Goal: Task Accomplishment & Management: Contribute content

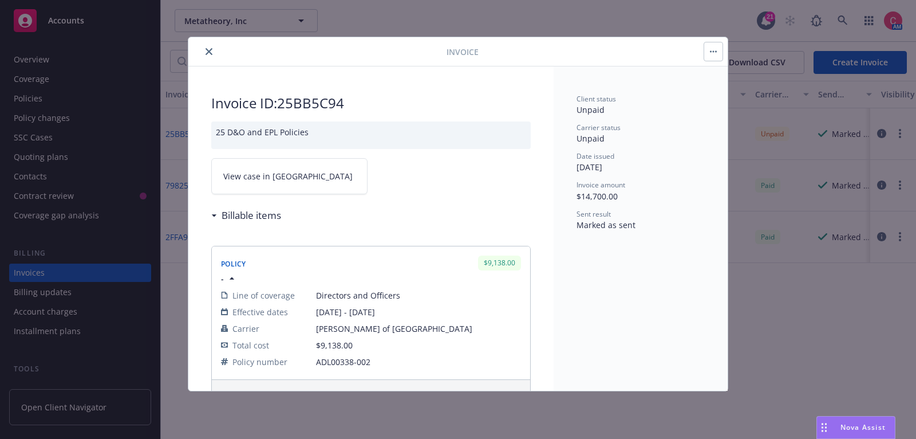
scroll to position [34, 0]
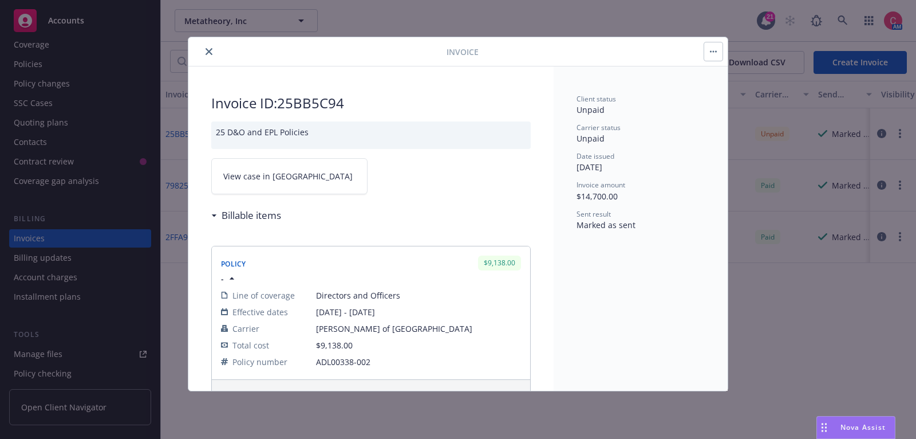
click at [208, 50] on icon "close" at bounding box center [209, 51] width 7 height 7
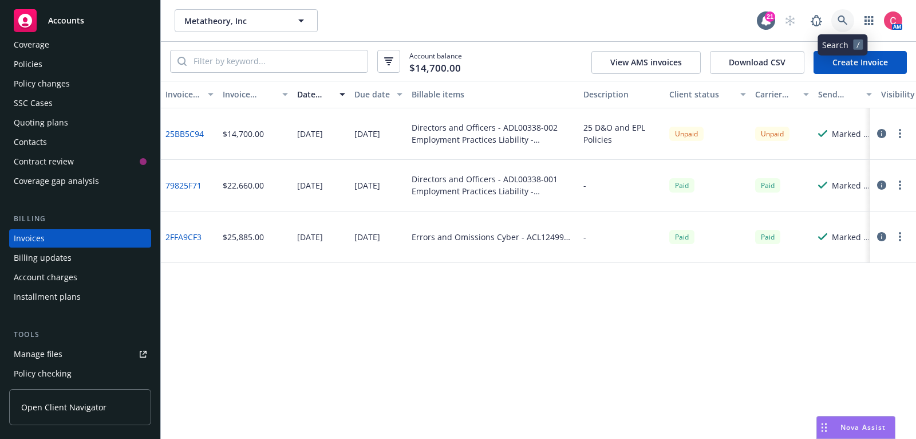
click at [849, 19] on link at bounding box center [842, 20] width 23 height 23
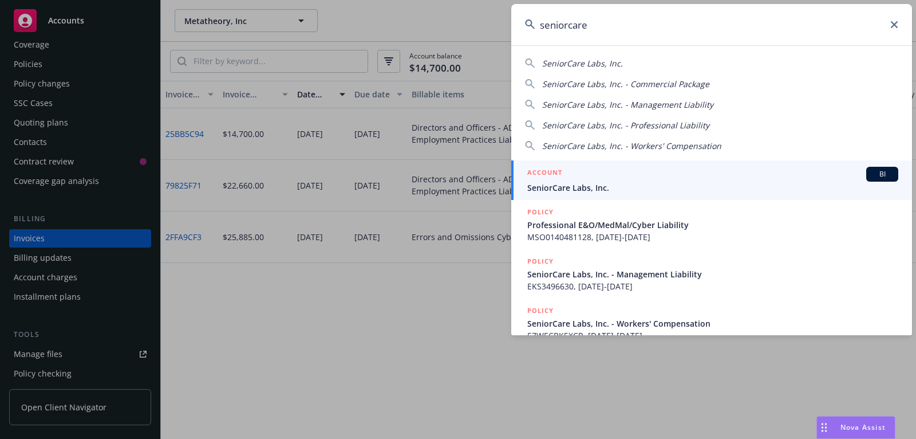
type input "seniorcare"
click at [706, 184] on span "SeniorCare Labs, Inc." at bounding box center [712, 188] width 371 height 12
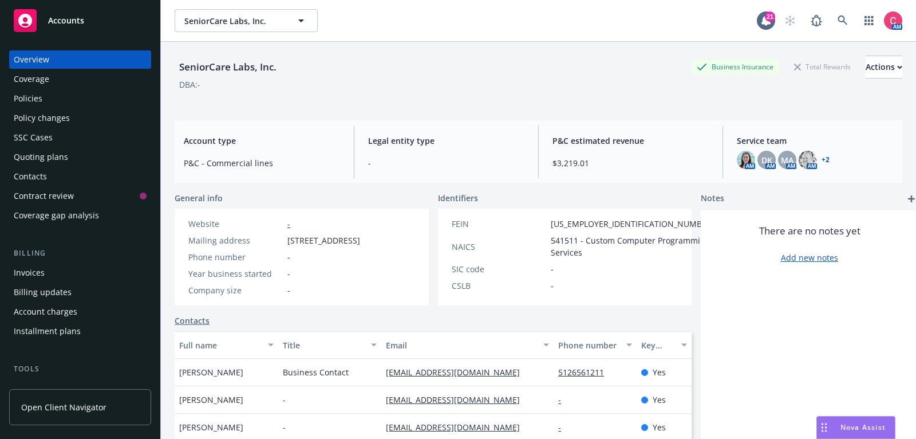
click at [46, 96] on div "Policies" at bounding box center [80, 98] width 133 height 18
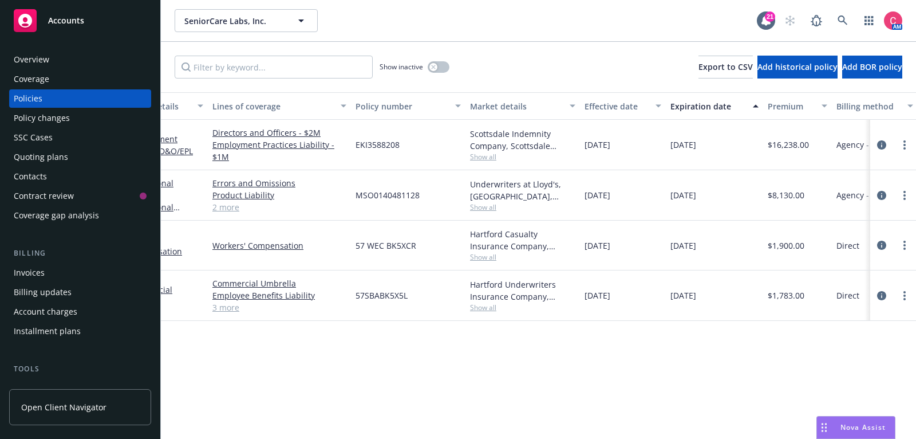
scroll to position [0, 53]
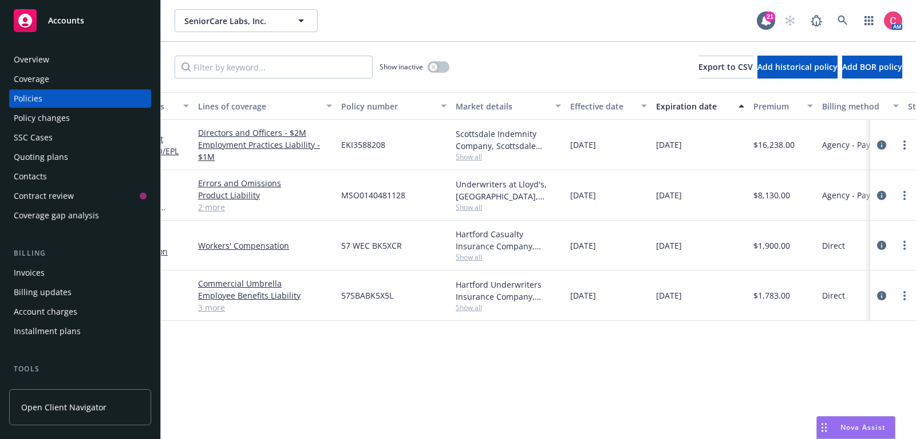
click at [885, 145] on icon "circleInformation" at bounding box center [881, 144] width 9 height 9
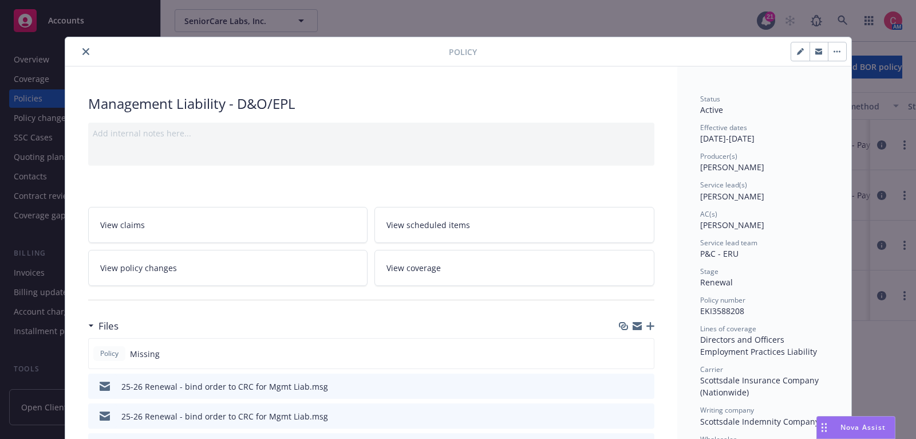
scroll to position [134, 0]
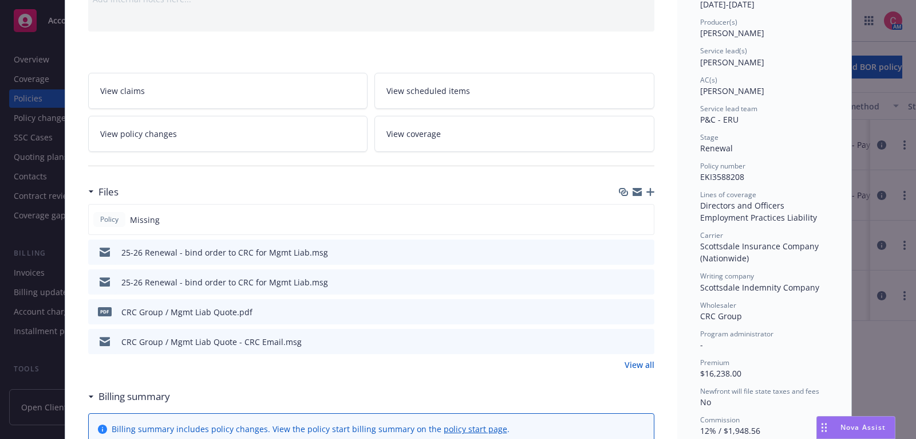
click at [654, 188] on icon "button" at bounding box center [651, 192] width 8 height 8
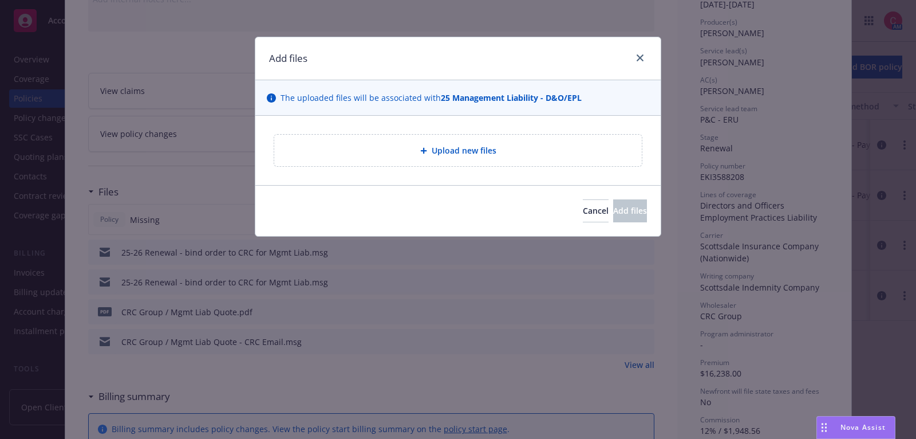
click at [437, 140] on div "Upload new files" at bounding box center [458, 150] width 368 height 31
type textarea "x"
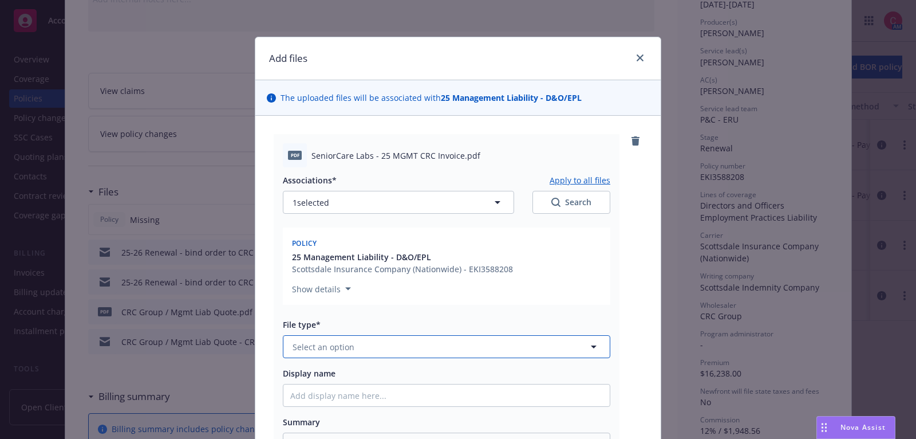
click at [296, 350] on span "Select an option" at bounding box center [324, 347] width 62 height 12
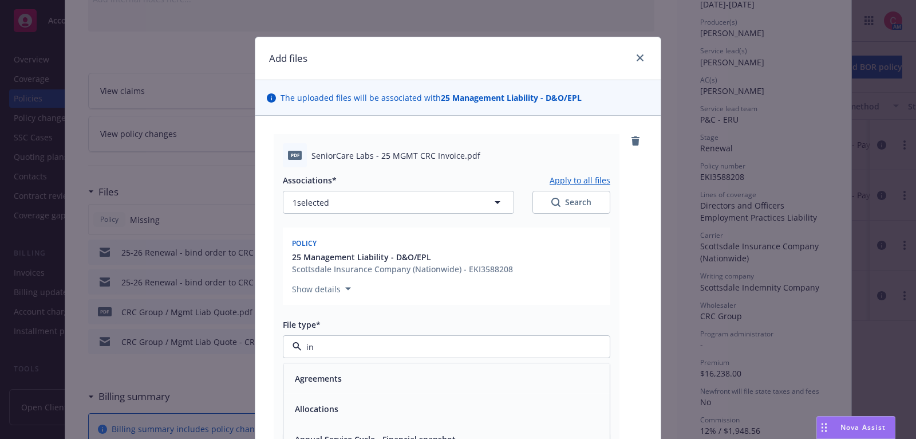
type input "inv"
click at [322, 407] on span "Invoice - Third Party" at bounding box center [334, 409] width 79 height 12
type textarea "x"
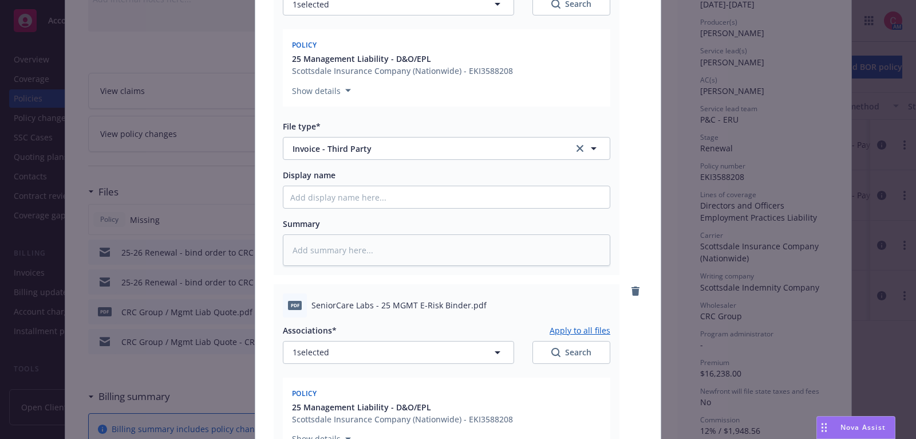
scroll to position [327, 0]
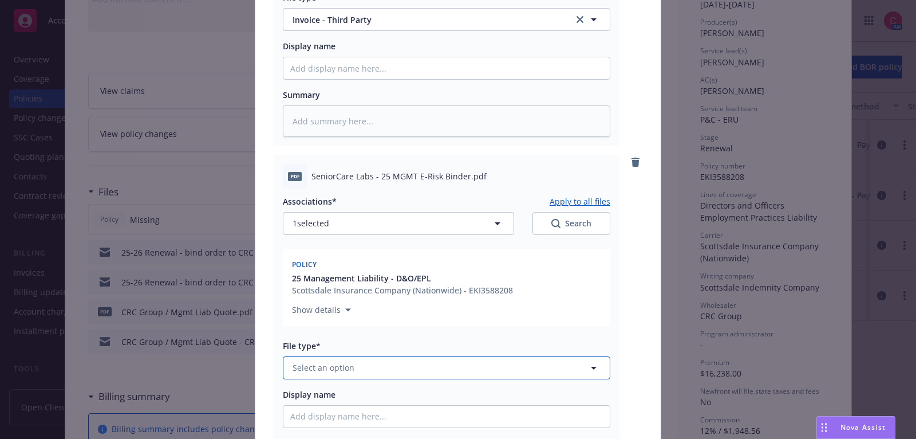
click at [394, 364] on button "Select an option" at bounding box center [447, 367] width 328 height 23
type input "bind"
click at [392, 395] on div "Binder" at bounding box center [446, 399] width 313 height 17
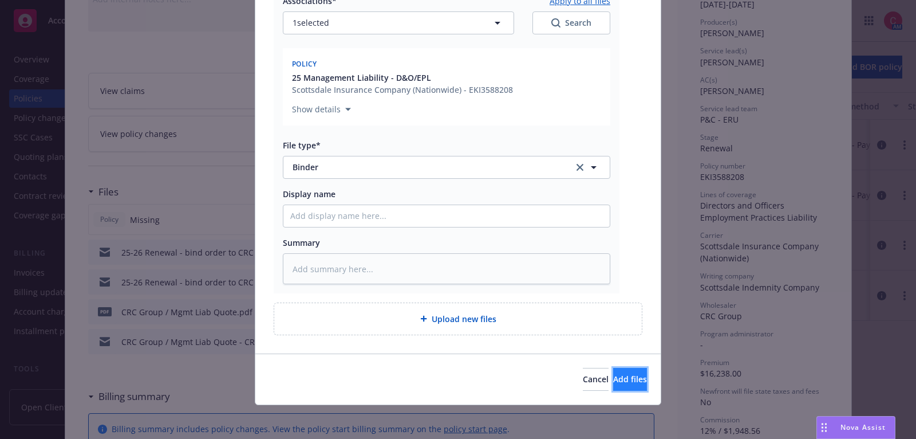
click at [621, 385] on button "Add files" at bounding box center [630, 379] width 34 height 23
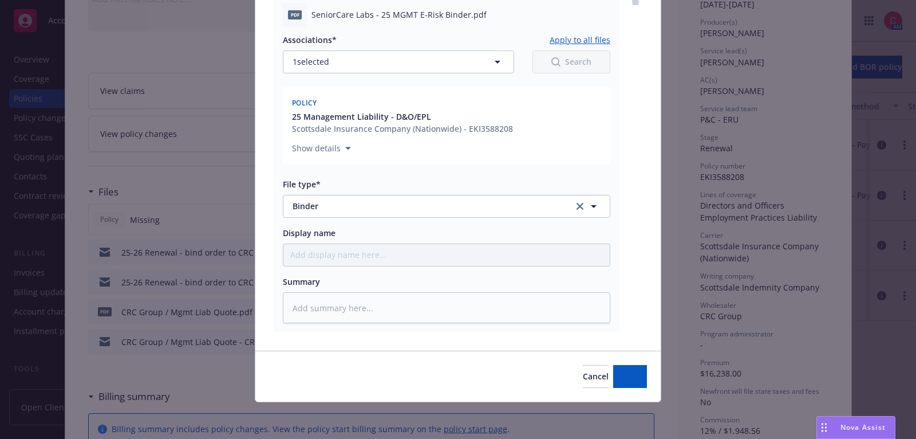
scroll to position [486, 0]
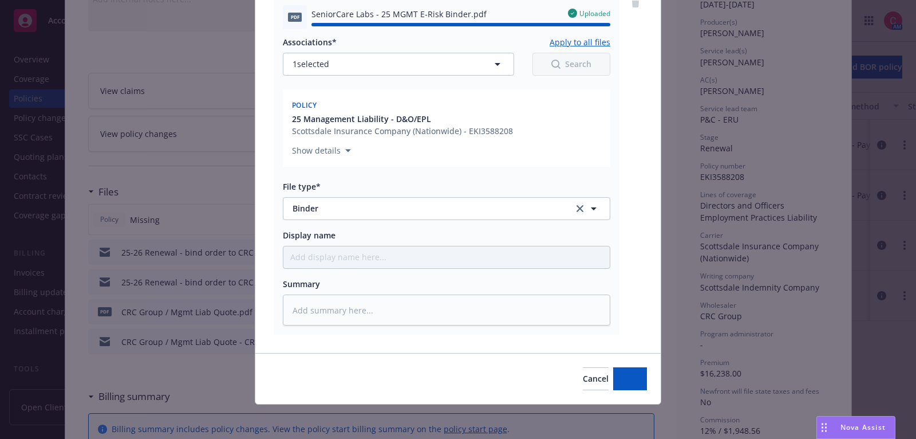
type textarea "x"
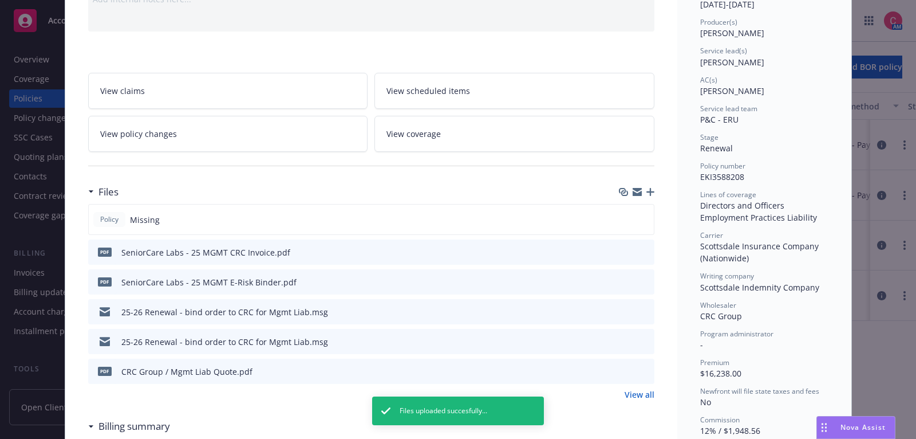
scroll to position [0, 0]
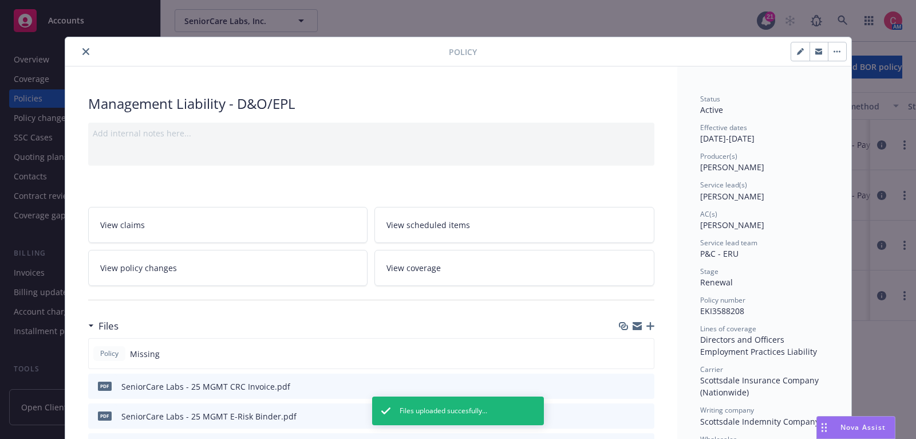
click at [86, 45] on button "close" at bounding box center [86, 52] width 14 height 14
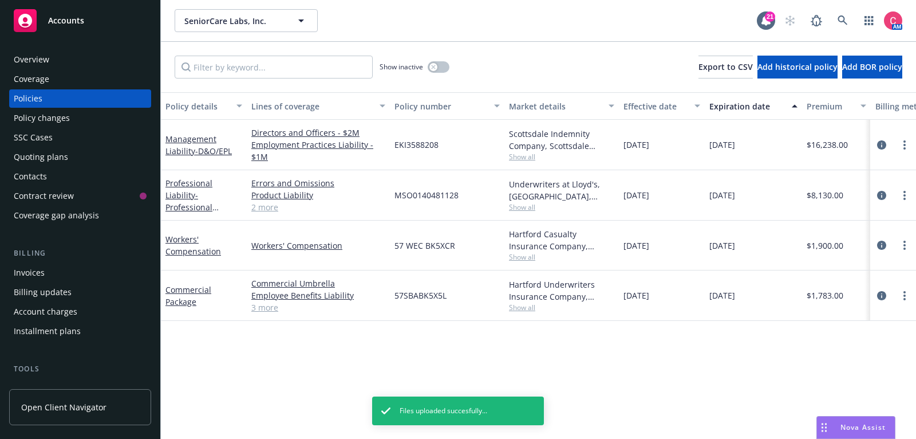
click at [51, 275] on div "Invoices" at bounding box center [80, 272] width 133 height 18
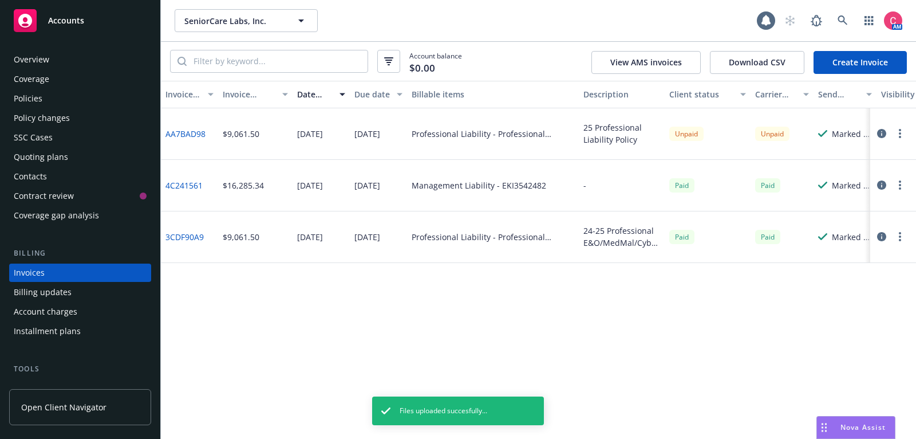
scroll to position [34, 0]
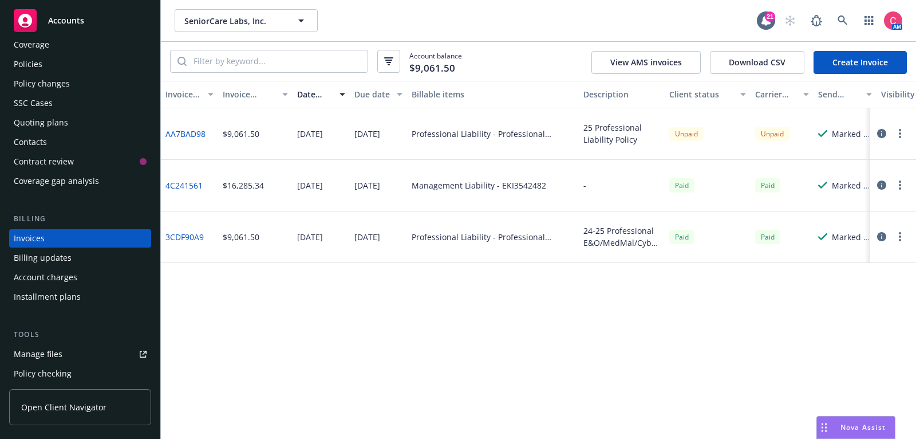
click at [885, 61] on link "Create Invoice" at bounding box center [860, 62] width 93 height 23
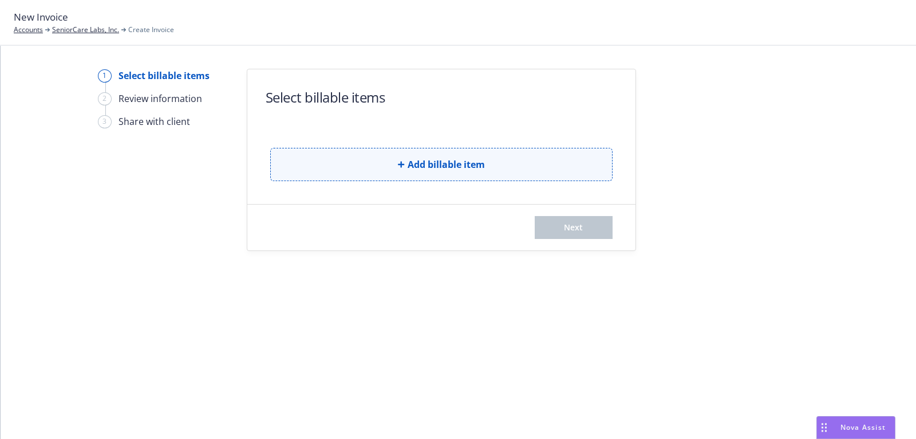
click at [539, 175] on button "Add billable item" at bounding box center [441, 164] width 342 height 33
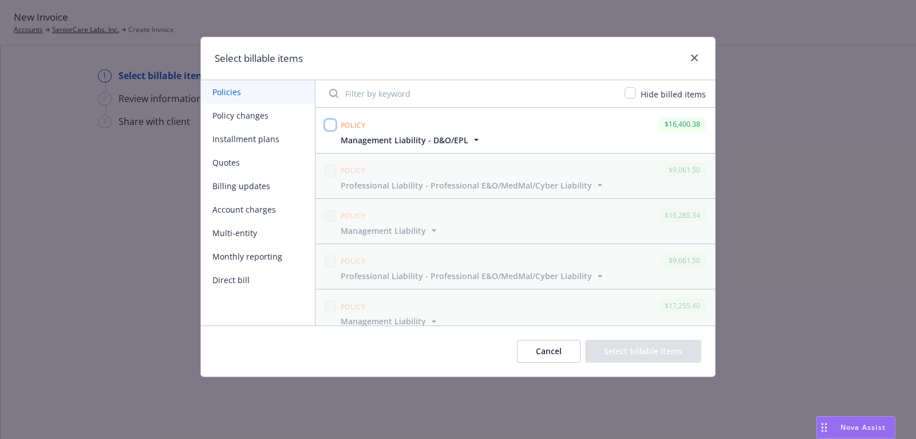
click at [329, 123] on input "checkbox" at bounding box center [330, 124] width 11 height 11
checkbox input "true"
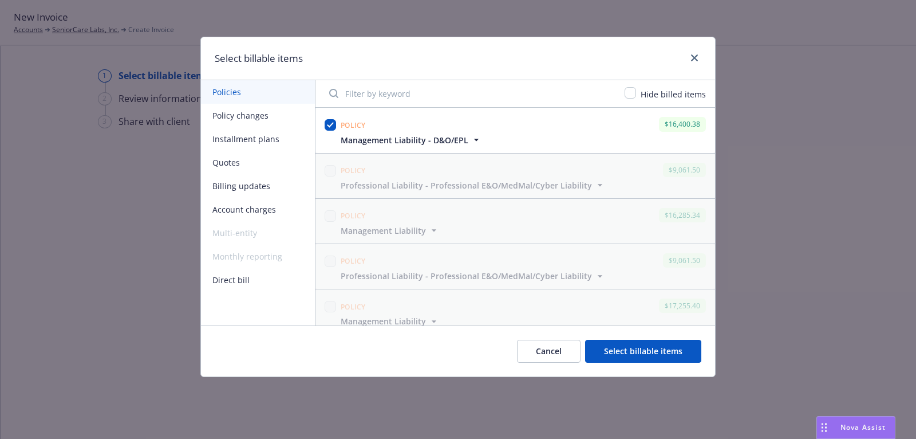
click at [655, 344] on button "Select billable items" at bounding box center [643, 351] width 116 height 23
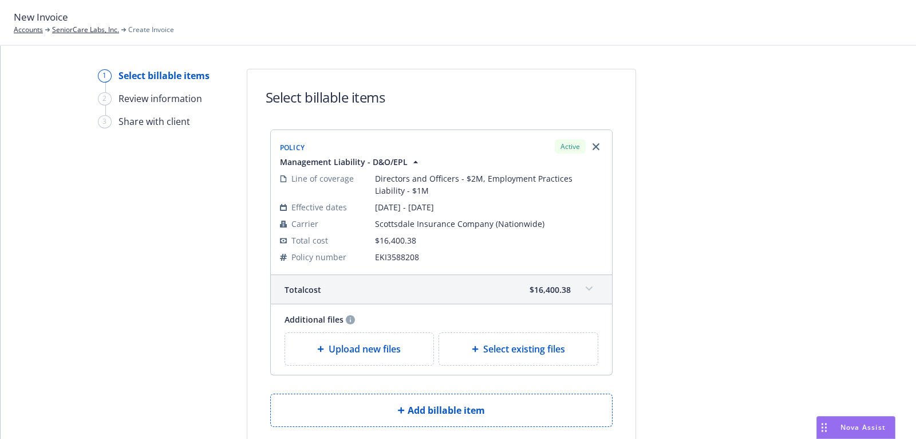
scroll to position [77, 0]
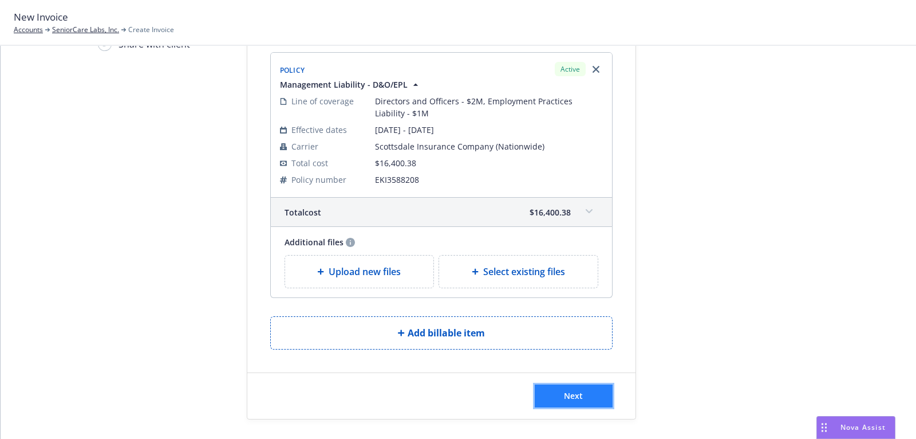
click at [588, 396] on button "Next" at bounding box center [574, 395] width 78 height 23
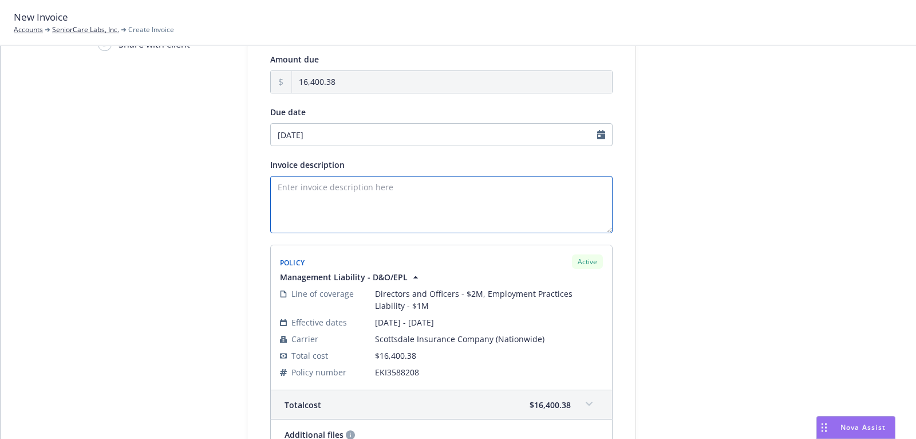
click at [401, 203] on textarea "Invoice description" at bounding box center [441, 204] width 342 height 57
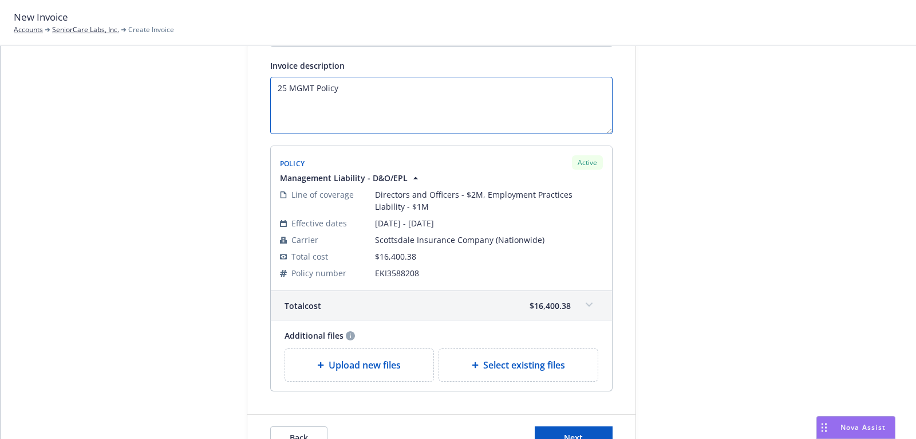
scroll to position [218, 0]
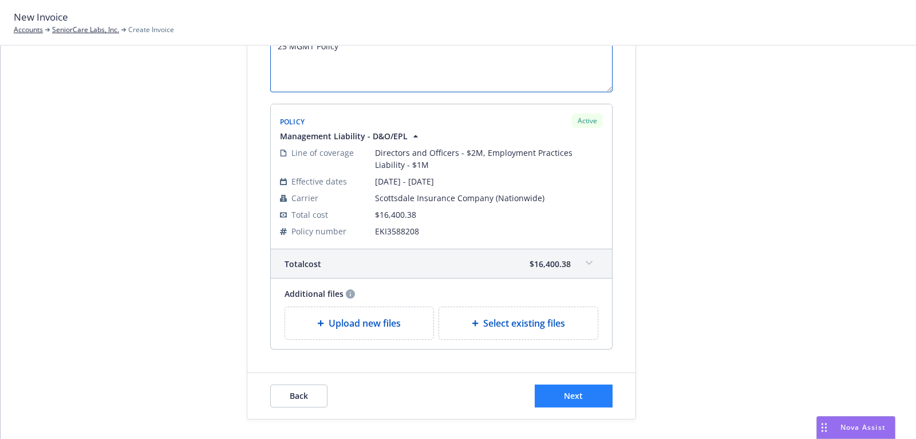
type textarea "25 MGMT Policy"
click at [558, 389] on button "Next" at bounding box center [574, 395] width 78 height 23
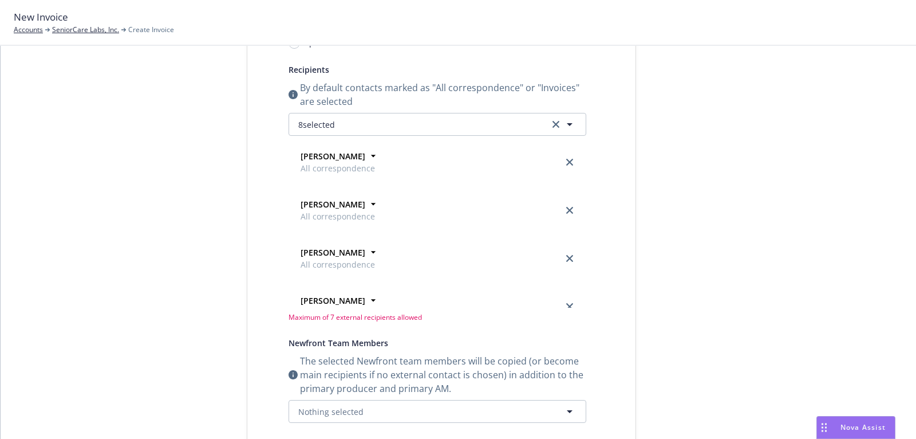
scroll to position [0, 0]
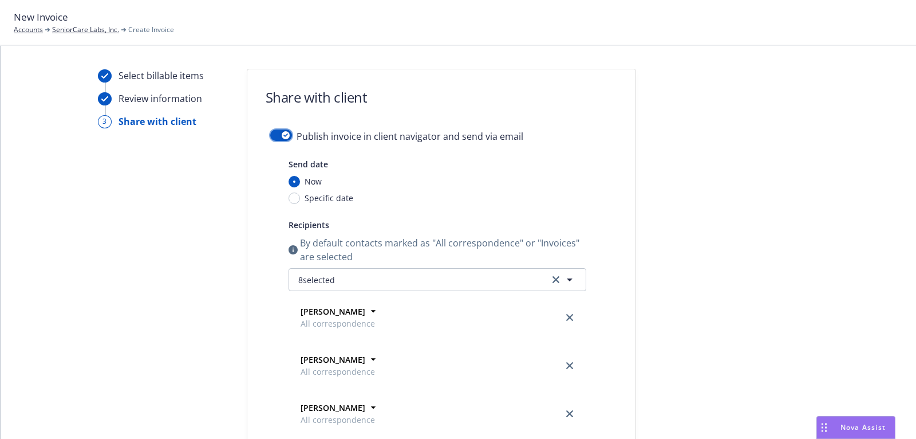
click at [275, 139] on button "button" at bounding box center [281, 134] width 22 height 11
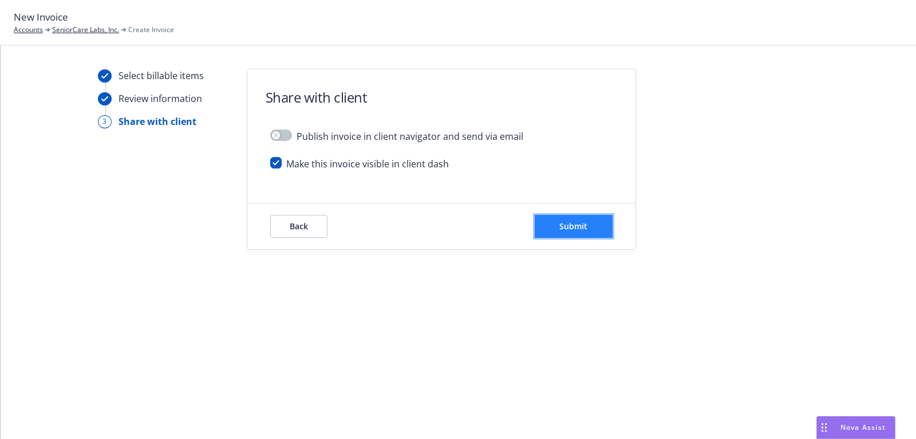
click at [604, 227] on button "Submit" at bounding box center [574, 226] width 78 height 23
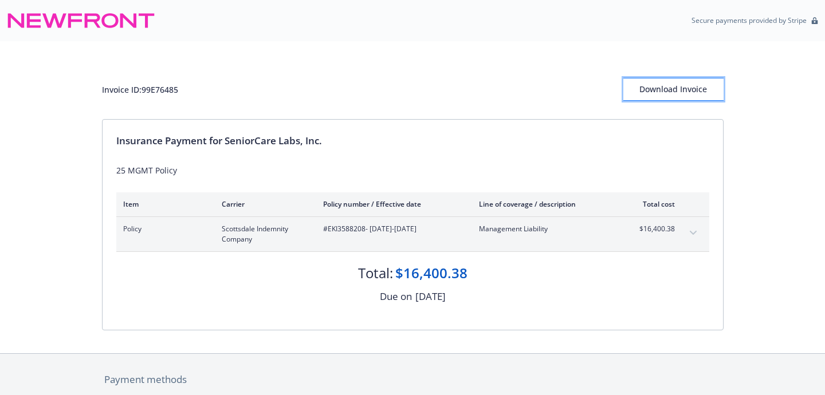
click at [714, 82] on button "Download Invoice" at bounding box center [673, 89] width 100 height 23
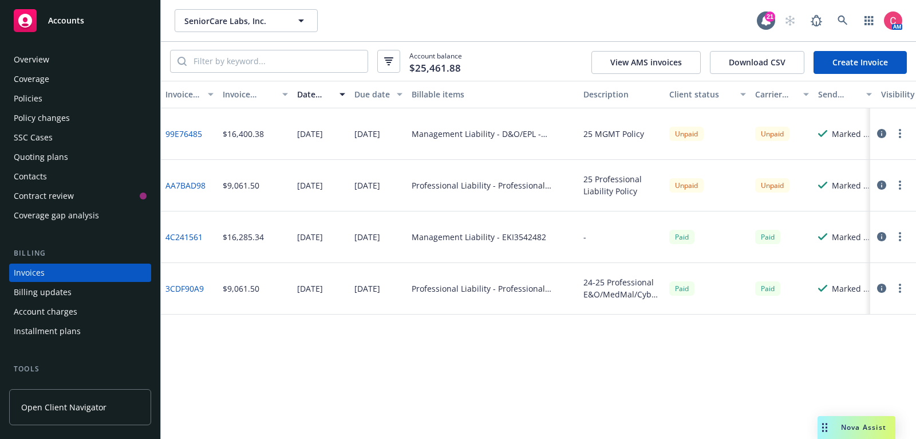
click at [76, 64] on div "Overview" at bounding box center [80, 59] width 133 height 18
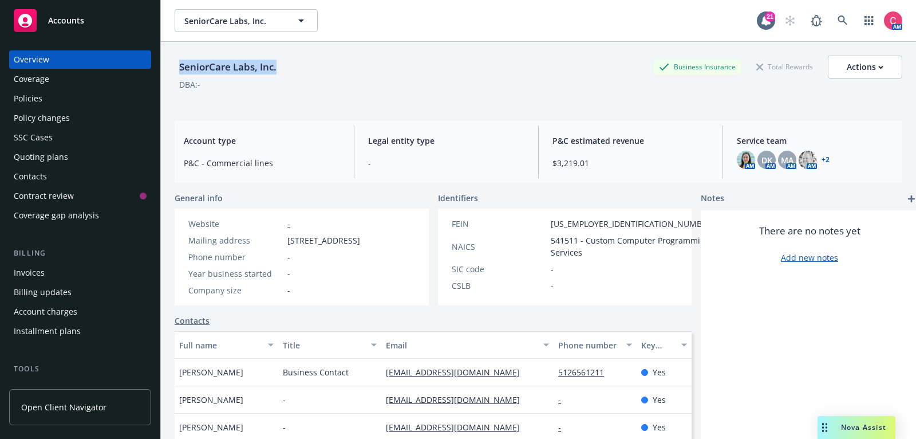
drag, startPoint x: 178, startPoint y: 68, endPoint x: 291, endPoint y: 70, distance: 114.0
click at [291, 70] on div "SeniorCare Labs, Inc. Business Insurance Total Rewards Actions" at bounding box center [539, 67] width 728 height 23
copy div "SeniorCare Labs, Inc."
click at [59, 106] on div "Policies" at bounding box center [80, 98] width 133 height 18
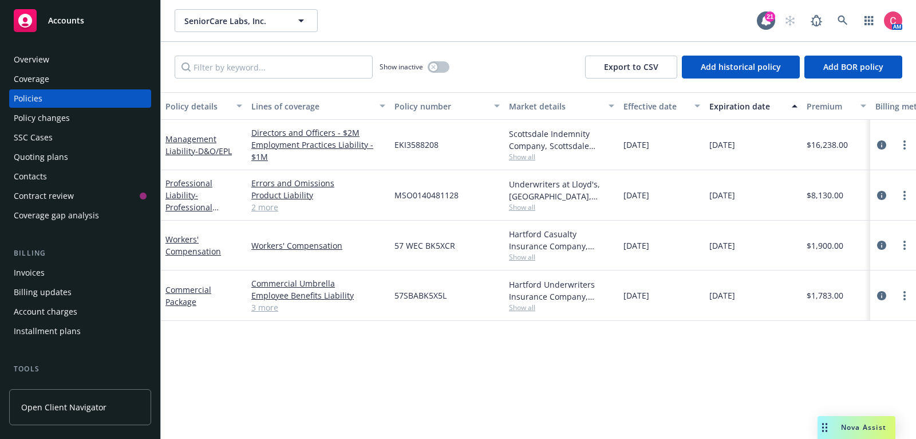
click at [56, 64] on div "Overview" at bounding box center [80, 59] width 133 height 18
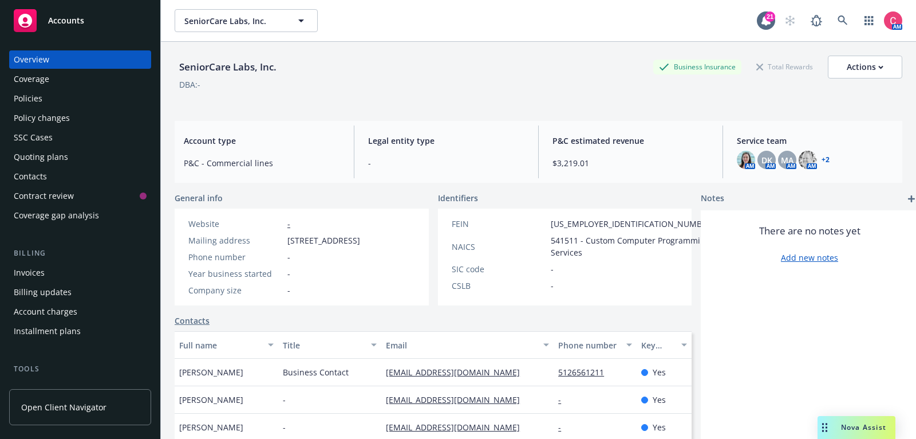
scroll to position [172, 0]
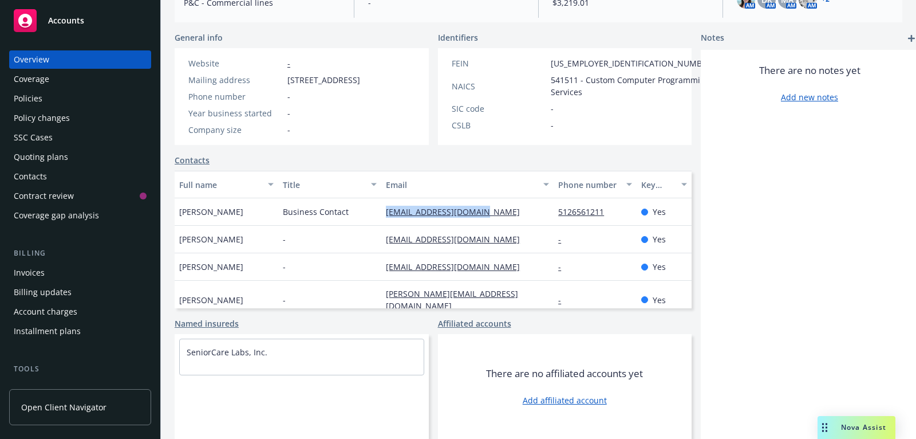
drag, startPoint x: 478, startPoint y: 214, endPoint x: 376, endPoint y: 212, distance: 101.4
click at [381, 212] on div "[EMAIL_ADDRESS][DOMAIN_NAME]" at bounding box center [467, 211] width 172 height 27
copy link "[EMAIL_ADDRESS][DOMAIN_NAME]"
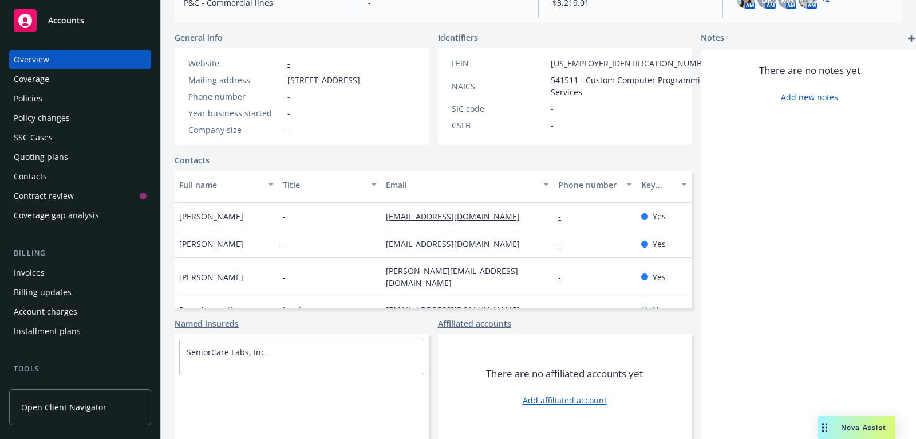
scroll to position [27, 0]
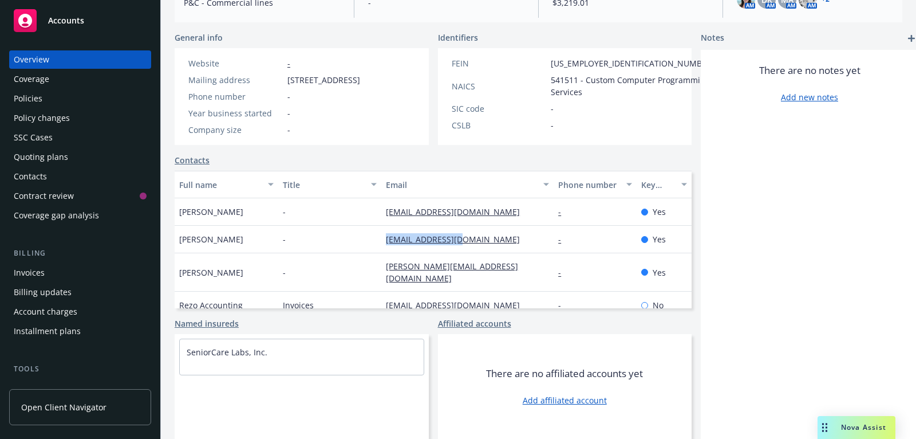
drag, startPoint x: 472, startPoint y: 239, endPoint x: 373, endPoint y: 239, distance: 99.1
click at [373, 239] on div "[PERSON_NAME] - [EMAIL_ADDRESS][DOMAIN_NAME] - Yes" at bounding box center [433, 239] width 517 height 27
copy div "[EMAIL_ADDRESS][DOMAIN_NAME]"
drag, startPoint x: 489, startPoint y: 293, endPoint x: 378, endPoint y: 291, distance: 111.1
click at [381, 291] on div "[EMAIL_ADDRESS][DOMAIN_NAME]" at bounding box center [467, 304] width 172 height 27
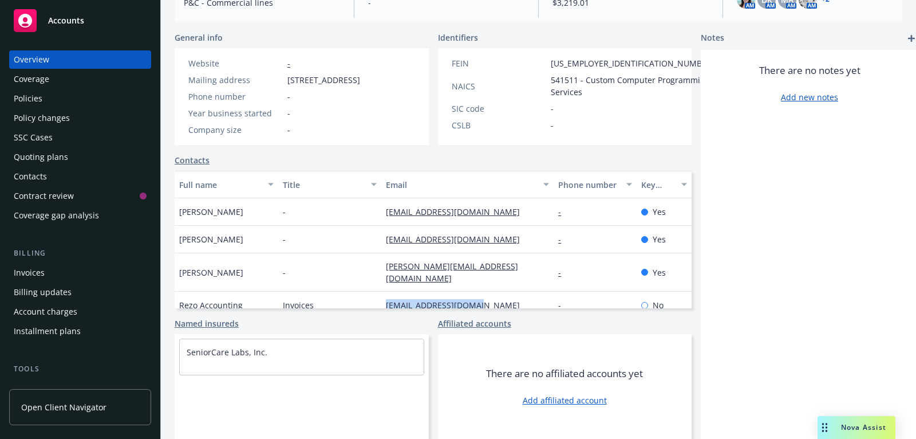
copy link "[EMAIL_ADDRESS][DOMAIN_NAME]"
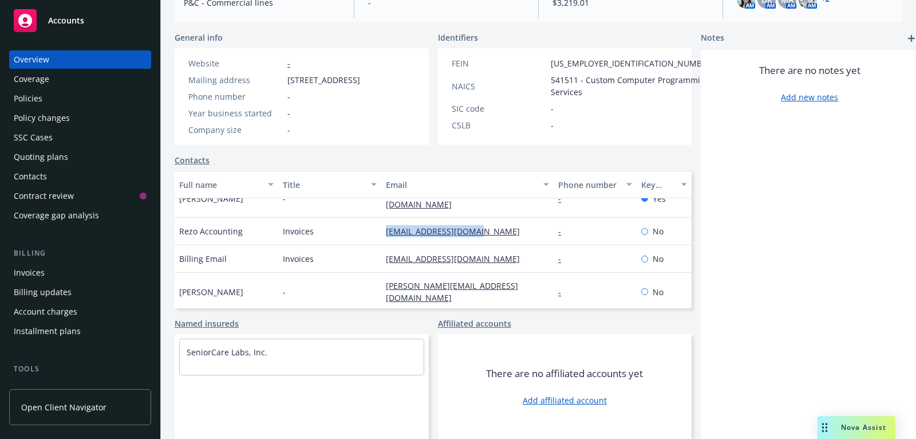
scroll to position [110, 0]
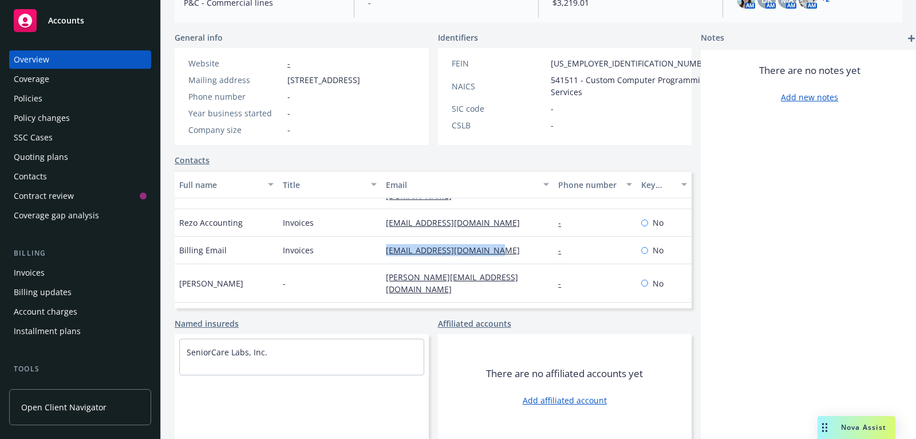
drag, startPoint x: 503, startPoint y: 241, endPoint x: 373, endPoint y: 235, distance: 130.7
click at [373, 237] on div "Billing Email Invoices [EMAIL_ADDRESS][DOMAIN_NAME] - No" at bounding box center [433, 250] width 517 height 27
copy div "[EMAIL_ADDRESS][DOMAIN_NAME]"
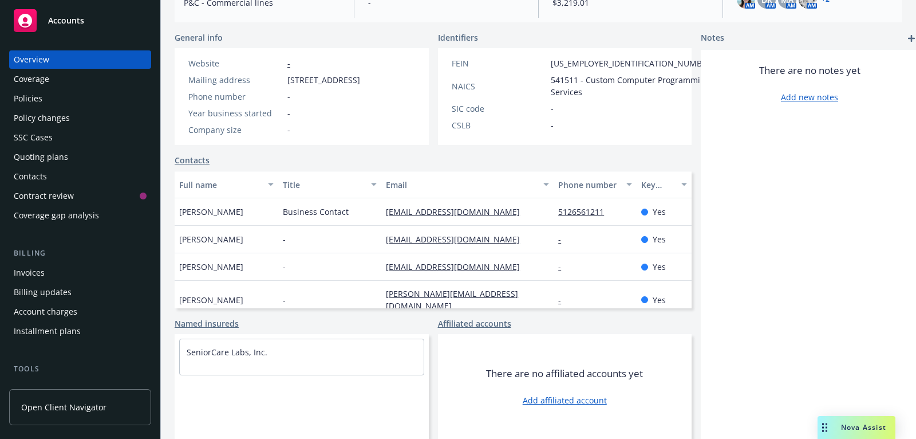
click at [98, 104] on div "Policies" at bounding box center [80, 98] width 133 height 18
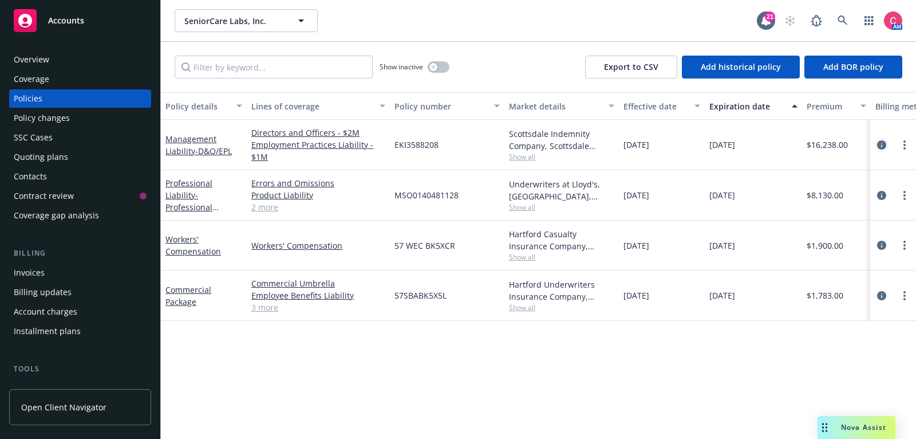
click at [880, 147] on icon "circleInformation" at bounding box center [881, 144] width 9 height 9
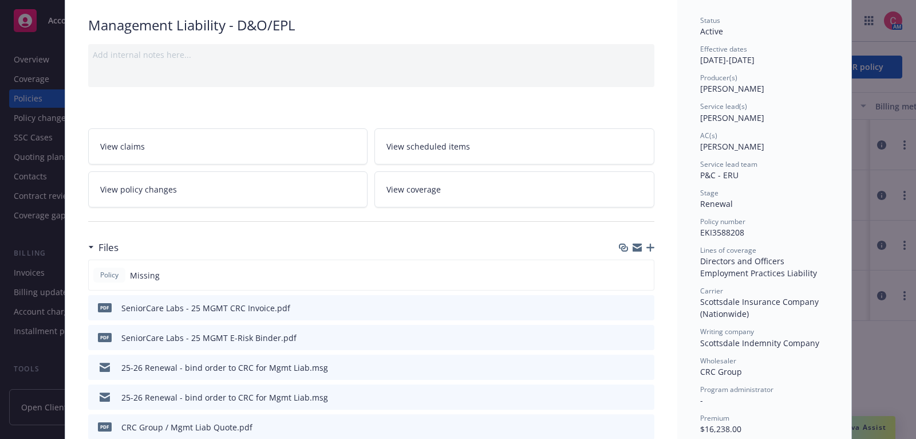
scroll to position [82, 0]
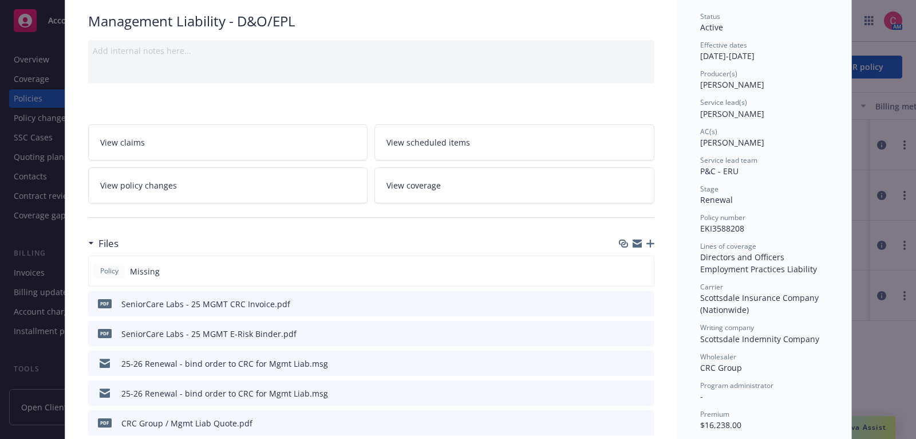
click at [651, 239] on icon "button" at bounding box center [651, 243] width 8 height 8
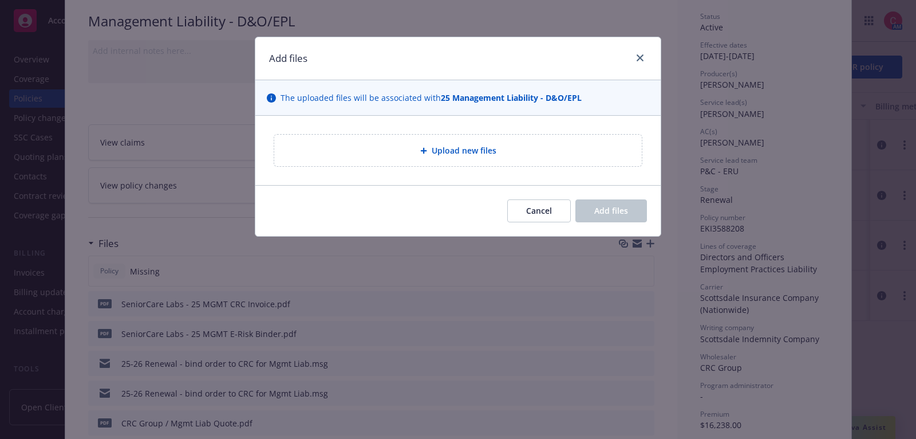
click at [464, 142] on div "Upload new files" at bounding box center [458, 150] width 368 height 31
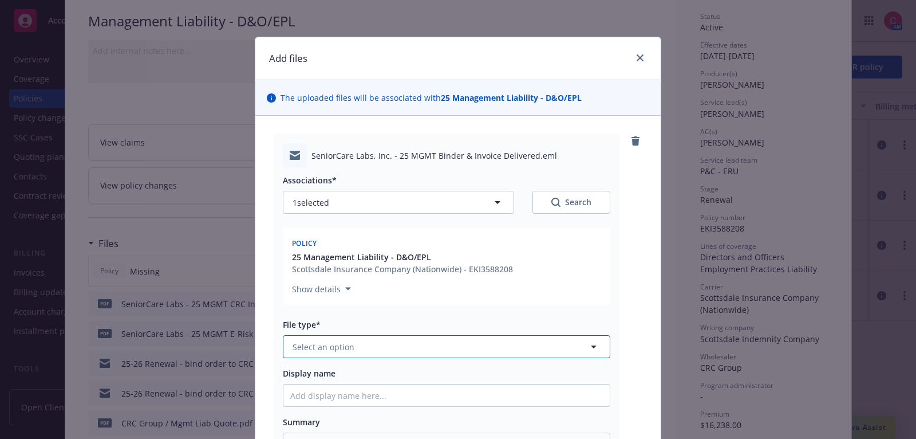
click at [398, 348] on button "Select an option" at bounding box center [447, 346] width 328 height 23
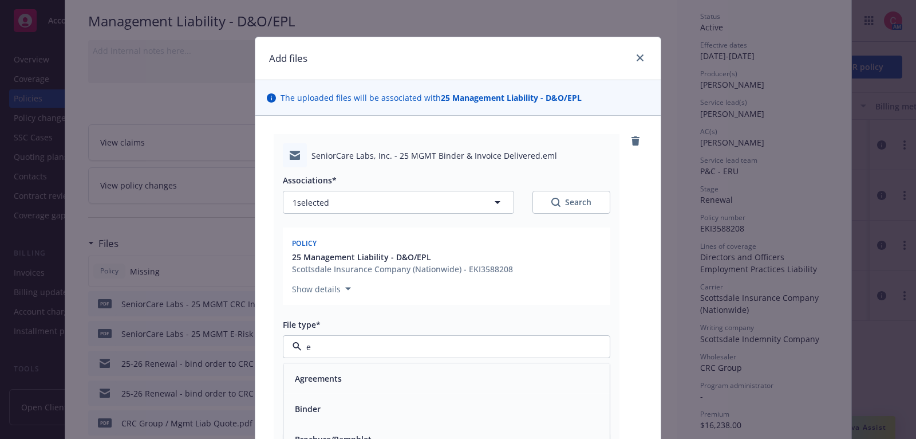
type input "em"
click at [396, 405] on div "Email" at bounding box center [446, 408] width 313 height 17
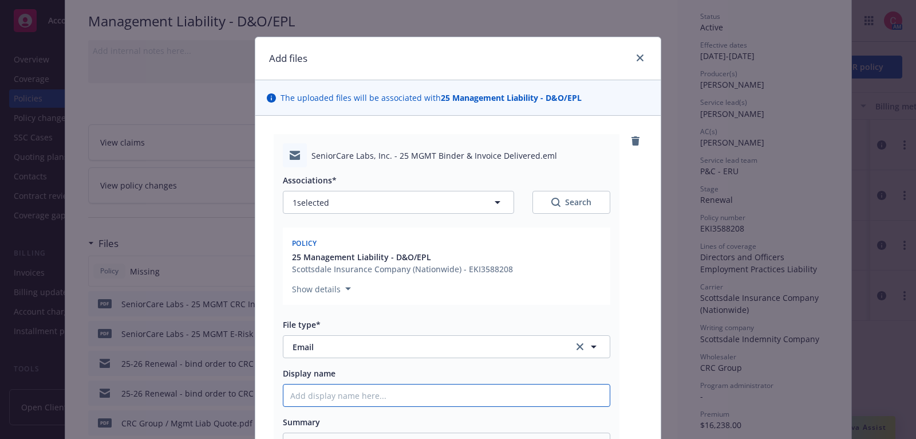
click at [398, 391] on input "Display name" at bounding box center [446, 395] width 326 height 22
type textarea "x"
type input "2"
type textarea "x"
type input "25"
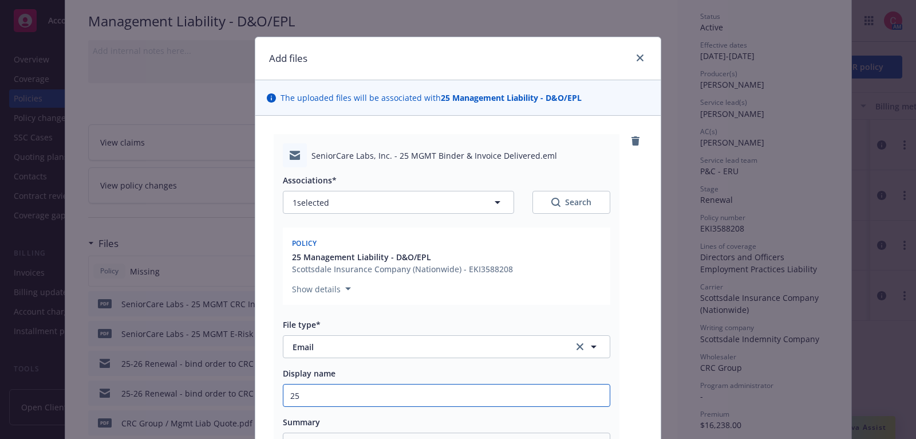
type textarea "x"
type input "25"
type textarea "x"
type input "25 MG"
type textarea "x"
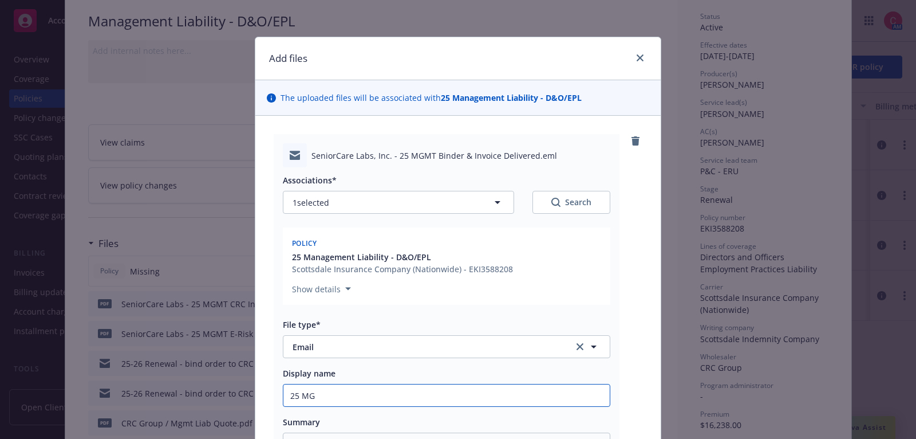
type input "25 MGM"
type textarea "x"
type input "25 MGMT"
type textarea "x"
type input "25 MGMT"
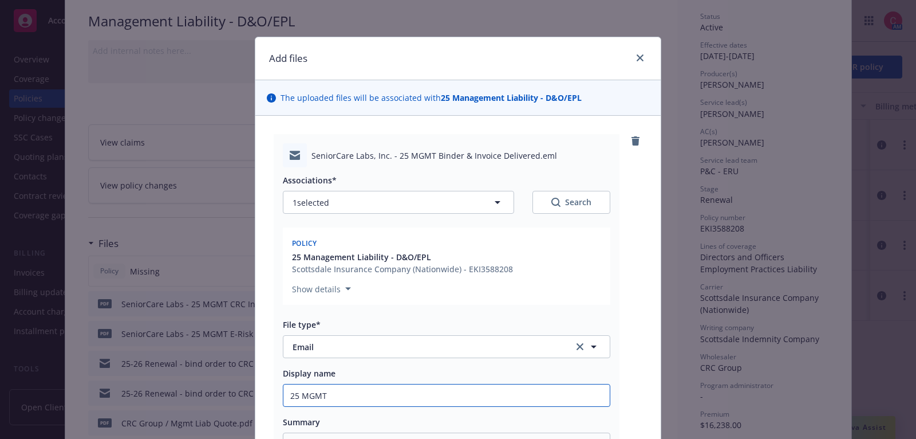
type textarea "x"
type input "25 MGMT B"
type textarea "x"
type input "25 MGMT Bi"
type textarea "x"
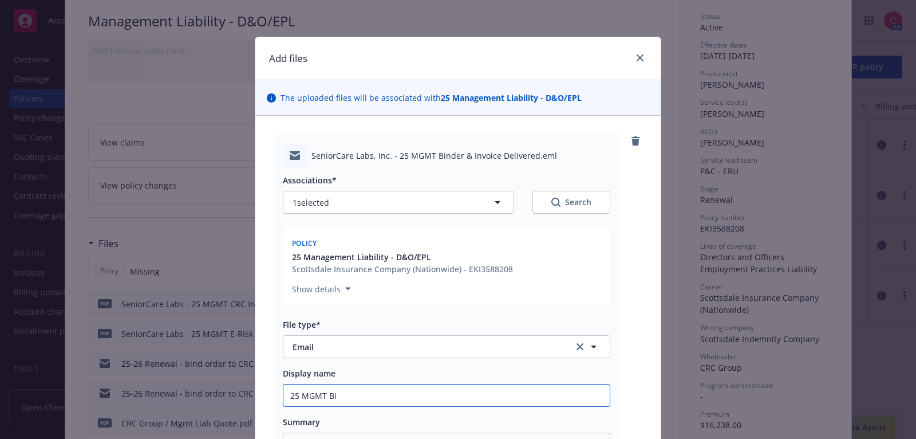
type input "25 MGMT Bin"
type textarea "x"
type input "25 MGMT Bind"
type textarea "x"
type input "25 MGMT Binder"
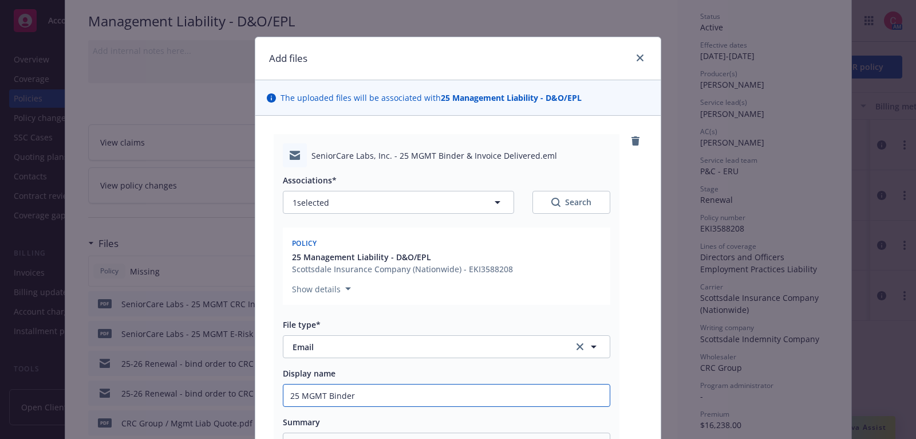
type textarea "x"
type input "25 MGMT Binder"
type textarea "x"
type input "25 MGMT Binder an"
type textarea "x"
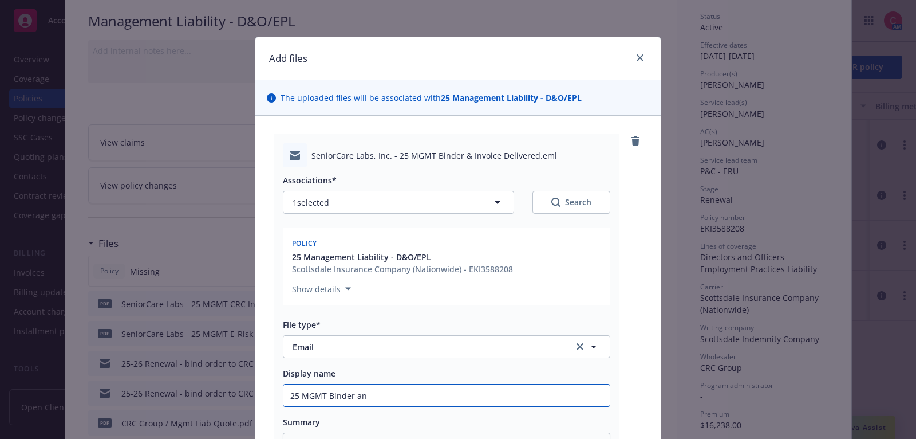
type input "25 MGMT Binder and"
type textarea "x"
type input "25 MGMT Binder and"
type textarea "x"
type input "25 MGMT Binder and I"
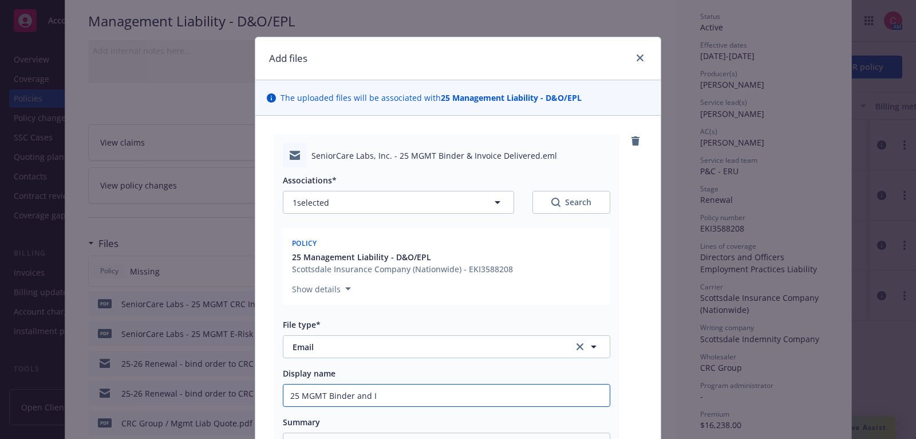
type textarea "x"
type input "25 MGMT Binder and In"
type textarea "x"
type input "25 MGMT Binder and Inv"
type textarea "x"
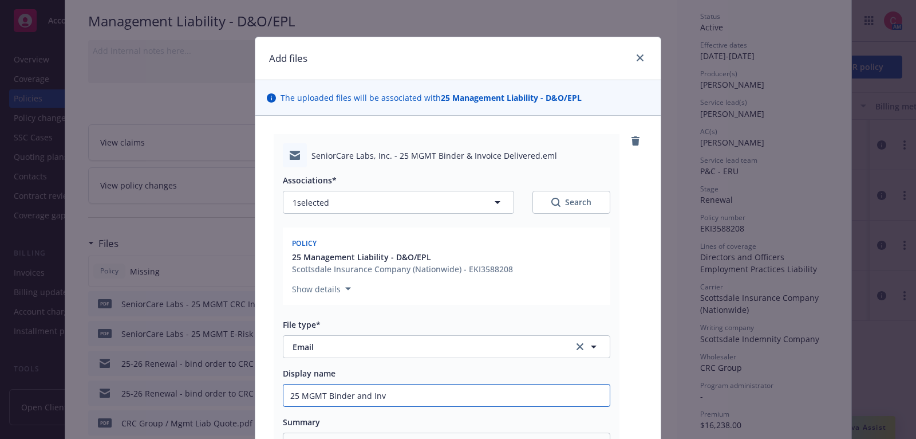
type input "25 MGMT Binder and Invo"
type textarea "x"
type input "25 MGMT Binder and Invoi"
type textarea "x"
type input "25 MGMT Binder and Invoic"
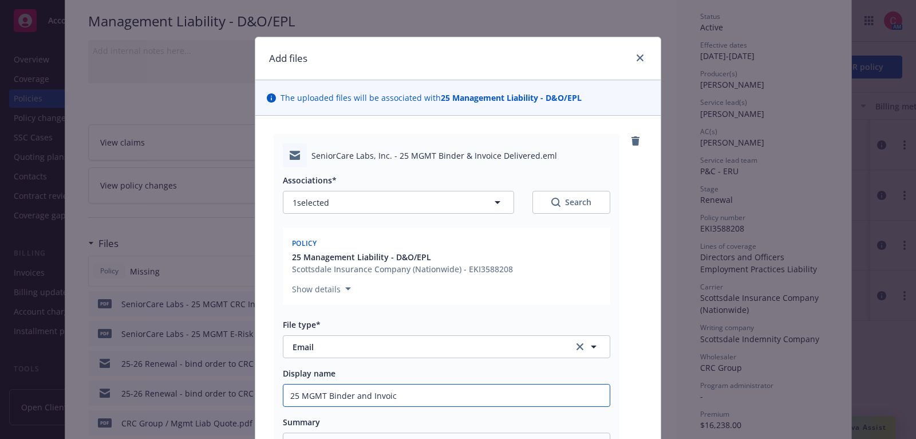
type textarea "x"
type input "25 MGMT Binder and Invoice"
type textarea "x"
type input "25 MGMT Binder and Invoice"
type textarea "x"
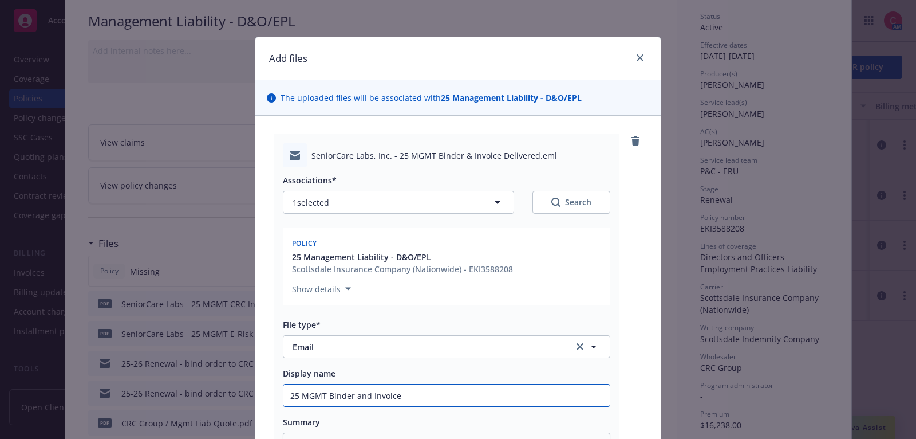
type input "25 MGMT Binder and Invoice D"
type textarea "x"
type input "25 MGMT Binder and Invoice De"
type textarea "x"
type input "25 MGMT Binder and Invoice Deli"
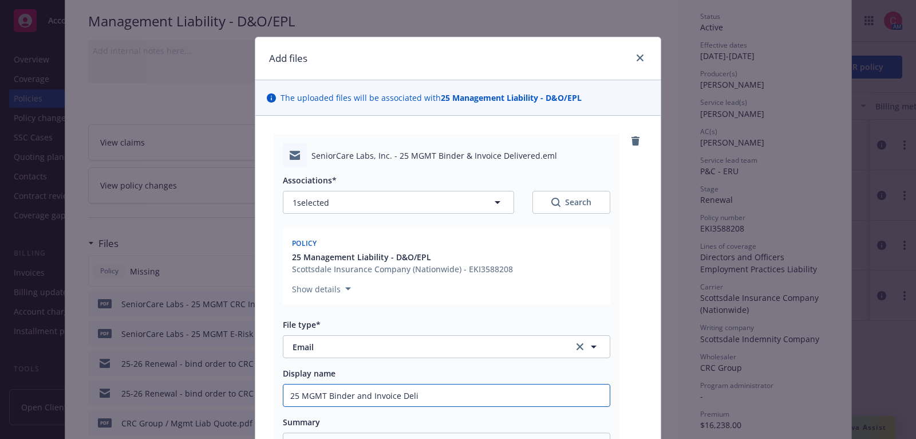
type textarea "x"
type input "25 MGMT Binder and Invoice Deliv"
type textarea "x"
type input "25 MGMT Binder and Invoice Deliver"
type textarea "x"
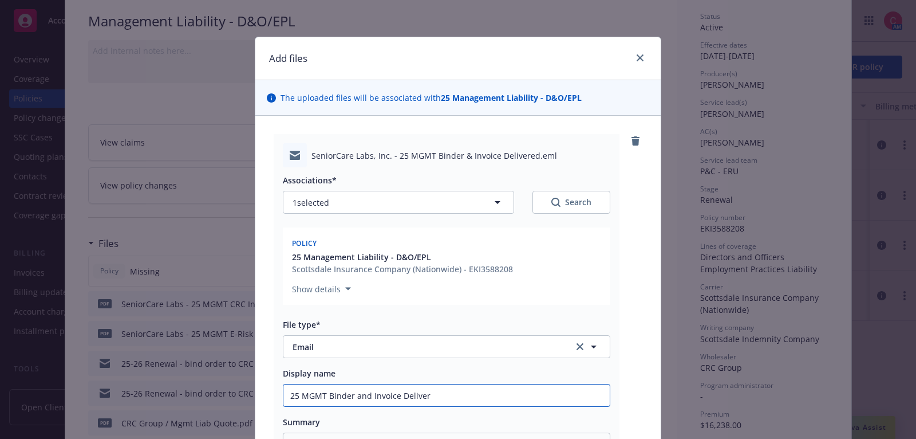
type input "25 MGMT Binder and Invoice Delivere"
type textarea "x"
type input "25 MGMT Binder and Invoice Delivered"
type textarea "x"
type input "25 MGMT Binder and Invoice Delivered t"
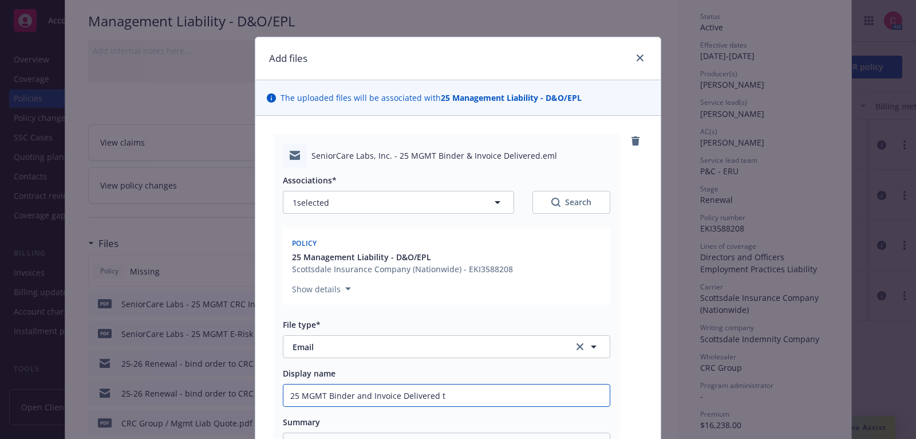
type textarea "x"
type input "25 MGMT Binder and Invoice Delivered to"
type textarea "x"
type input "25 MGMT Binder and Invoice Delivered to I"
type textarea "x"
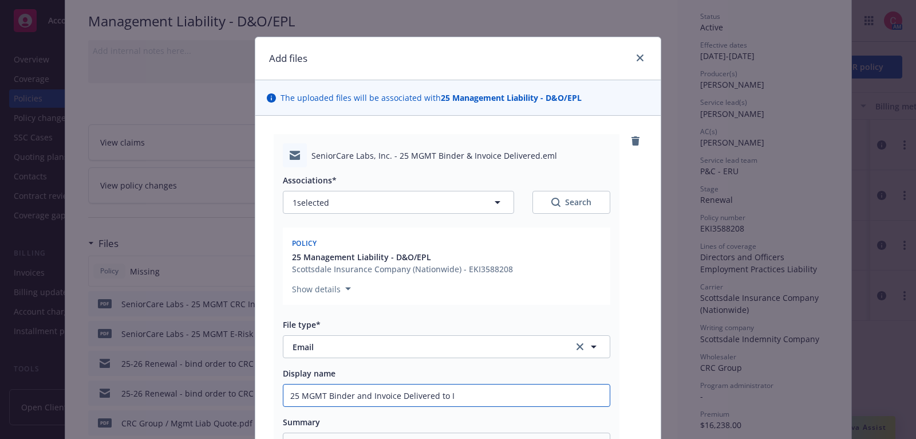
type input "25 MGMT Binder and Invoice Delivered to In"
type textarea "x"
type input "25 MGMT Binder and Invoice Delivered to Ins"
type textarea "x"
type input "25 MGMT Binder and Invoice Delivered to Insu"
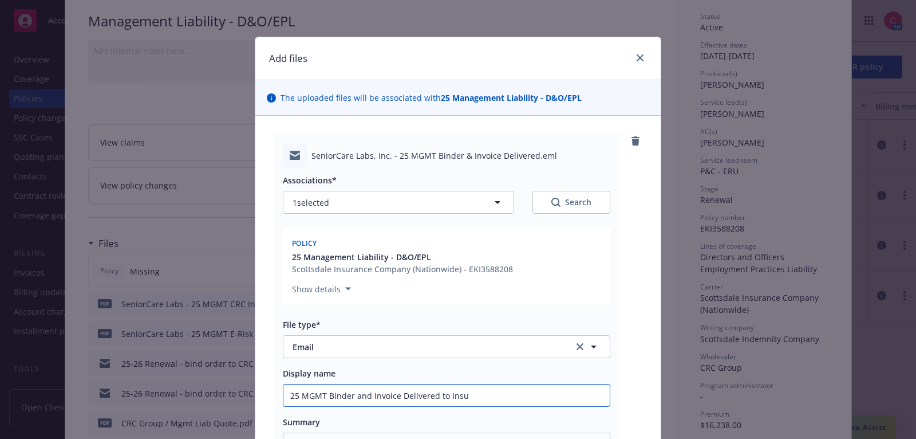
type textarea "x"
type input "25 MGMT Binder and Invoice Delivered to Insure"
type textarea "x"
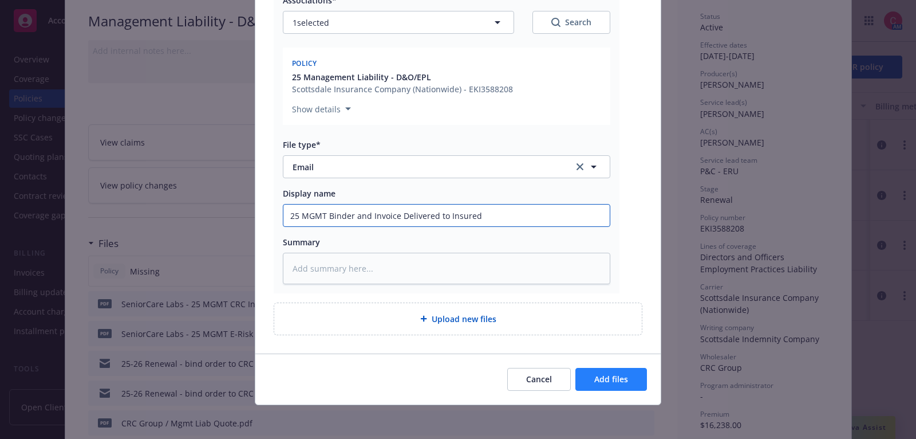
type input "25 MGMT Binder and Invoice Delivered to Insured"
click at [637, 373] on button "Add files" at bounding box center [612, 379] width 72 height 23
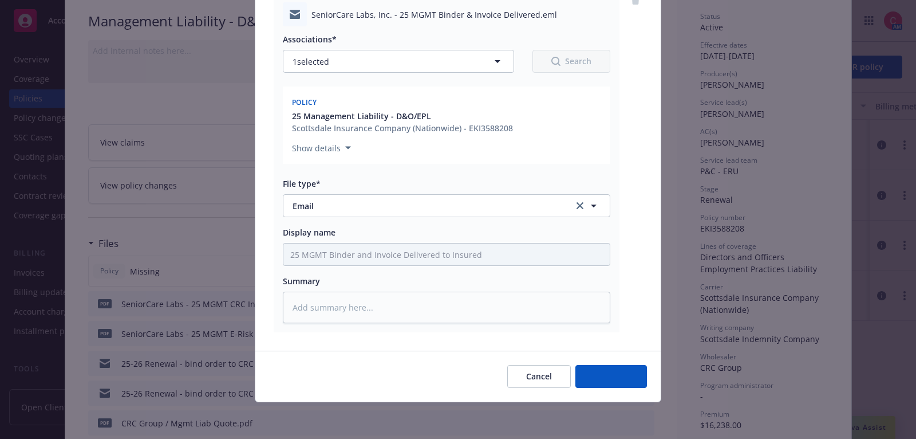
scroll to position [139, 0]
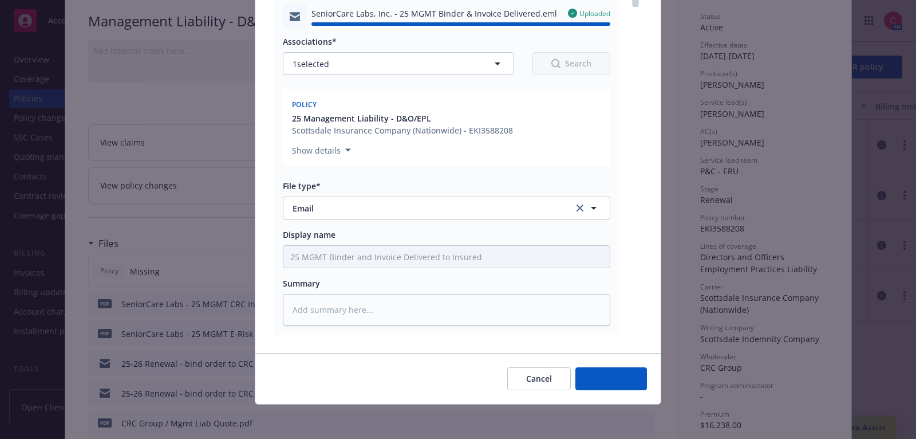
type textarea "x"
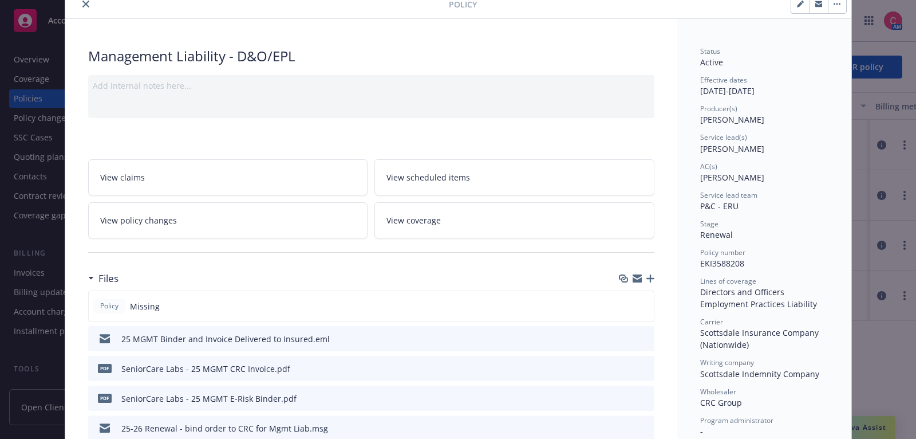
scroll to position [0, 0]
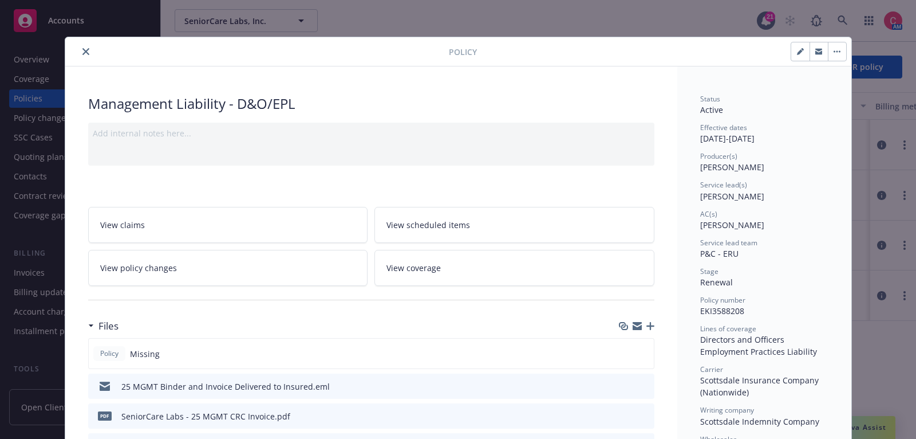
click at [90, 51] on button "close" at bounding box center [86, 52] width 14 height 14
